Goal: Answer question/provide support: Share knowledge or assist other users

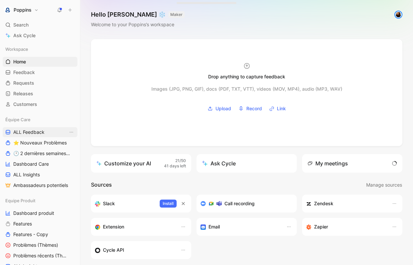
click at [48, 129] on link "ALL Feedback" at bounding box center [40, 132] width 75 height 10
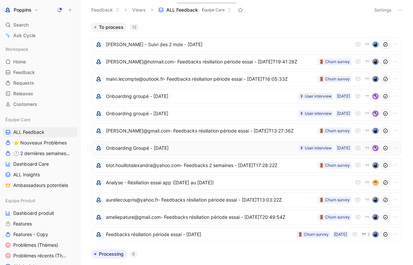
click at [235, 151] on span "Onboarding Groupé - [DATE]" at bounding box center [201, 148] width 190 height 8
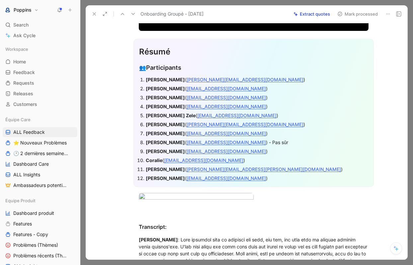
scroll to position [339, 0]
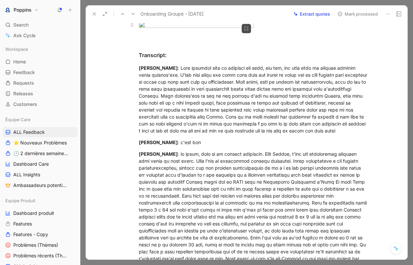
click at [187, 84] on body "Poppins Search ⌘ K Ask Cycle Workspace Home G then H Feedback G then F Requests…" at bounding box center [206, 132] width 413 height 265
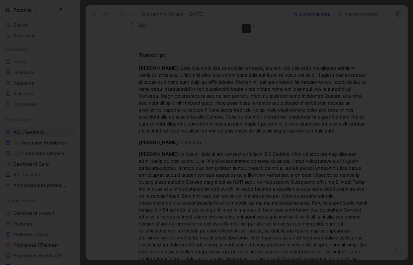
scroll to position [338, 0]
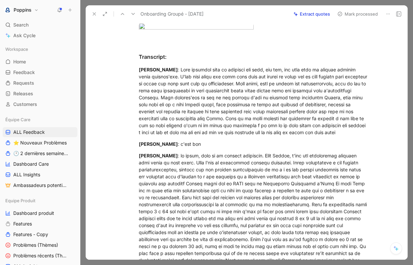
click at [399, 265] on div at bounding box center [206, 265] width 413 height 0
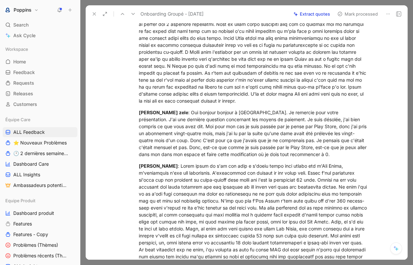
scroll to position [2373, 0]
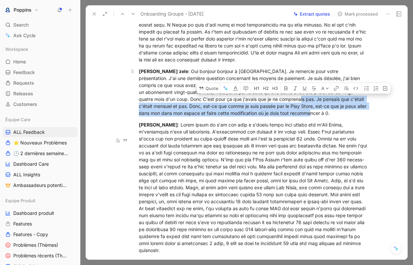
drag, startPoint x: 281, startPoint y: 169, endPoint x: 307, endPoint y: 184, distance: 30.4
click at [307, 117] on div "[PERSON_NAME] zele : Oui bonjour bonjour à [GEOGRAPHIC_DATA]. Je remercie pour …" at bounding box center [254, 92] width 230 height 49
click at [205, 94] on button "Quote" at bounding box center [209, 88] width 24 height 11
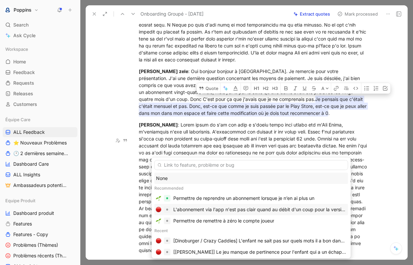
click at [240, 212] on div "L'abonnement via l'app n'est pas clair quand au débit d'un coup pour la version…" at bounding box center [259, 210] width 173 height 8
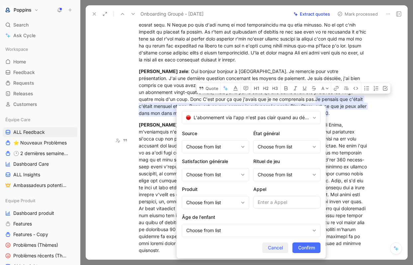
click at [279, 244] on span "Cancel" at bounding box center [275, 248] width 15 height 8
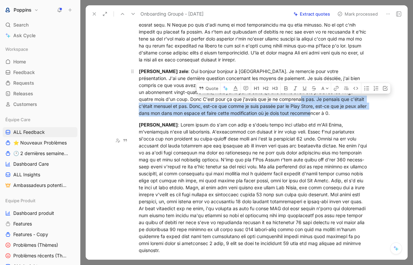
drag, startPoint x: 280, startPoint y: 169, endPoint x: 308, endPoint y: 182, distance: 30.9
click at [308, 117] on div "[PERSON_NAME] zele : Oui bonjour bonjour à [GEOGRAPHIC_DATA]. Je remercie pour …" at bounding box center [254, 92] width 230 height 49
click at [208, 94] on button "Quote" at bounding box center [209, 88] width 24 height 11
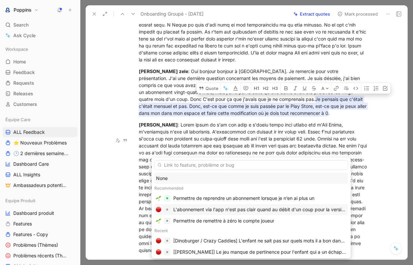
click at [224, 210] on div "L'abonnement via l'app n'est pas clair quand au débit d'un coup pour la version…" at bounding box center [259, 210] width 173 height 8
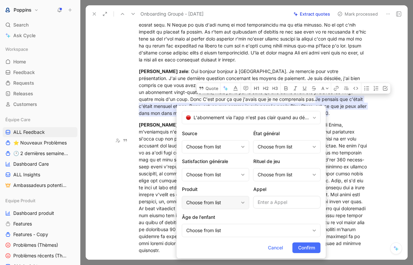
click at [223, 199] on div "Choose from list" at bounding box center [212, 203] width 52 height 8
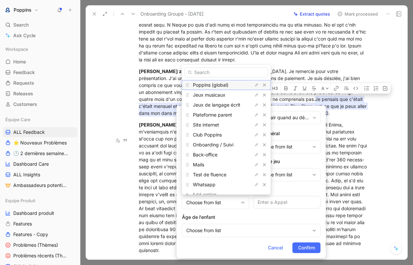
click at [213, 86] on span "Poppins (global)" at bounding box center [211, 85] width 36 height 6
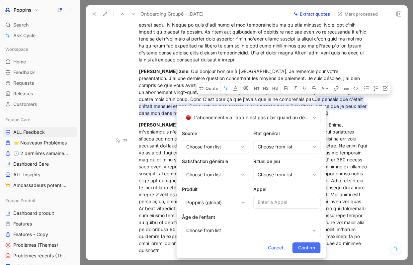
click at [303, 256] on form "L'abonnement via l'app n'est pas clair quand au débit d'un coup pour la version…" at bounding box center [252, 182] width 150 height 153
click at [303, 247] on span "Confirm" at bounding box center [306, 248] width 17 height 8
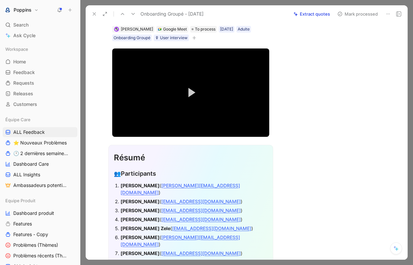
scroll to position [0, 0]
